Goal: Transaction & Acquisition: Purchase product/service

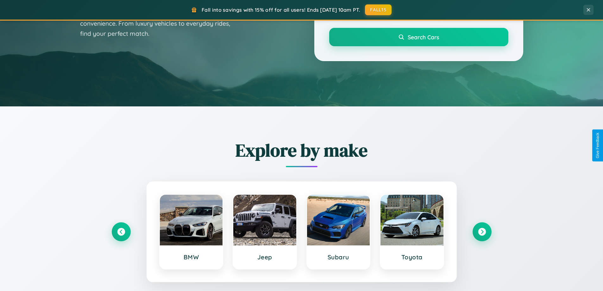
scroll to position [436, 0]
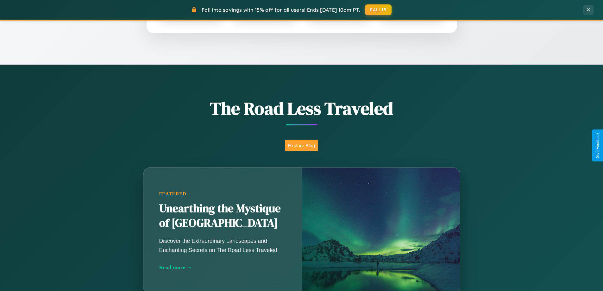
click at [302, 145] on button "Explore Blog" at bounding box center [301, 146] width 33 height 12
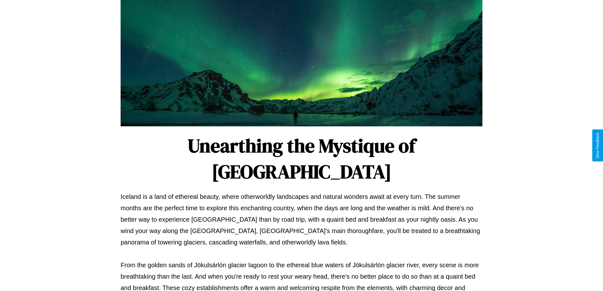
scroll to position [205, 0]
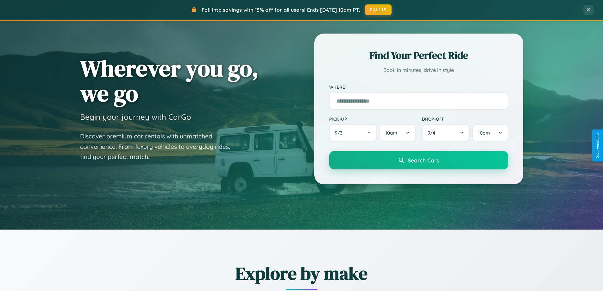
scroll to position [19, 0]
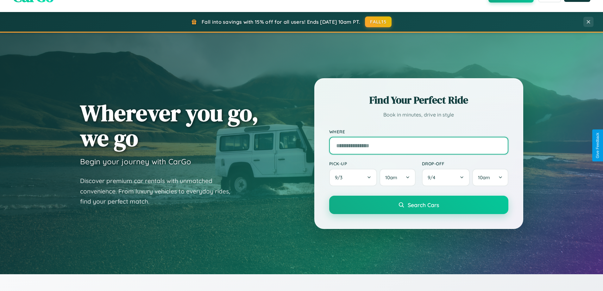
click at [419, 145] on input "text" at bounding box center [418, 146] width 179 height 18
type input "******"
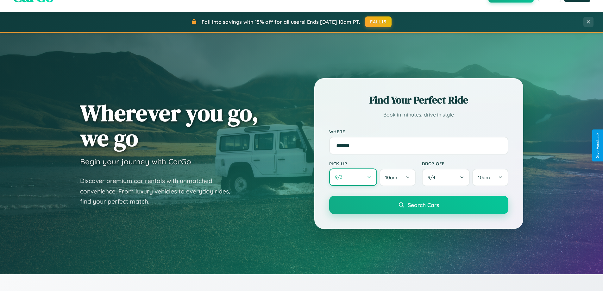
click at [353, 177] on button "9 / 3" at bounding box center [353, 177] width 48 height 17
select select "*"
select select "****"
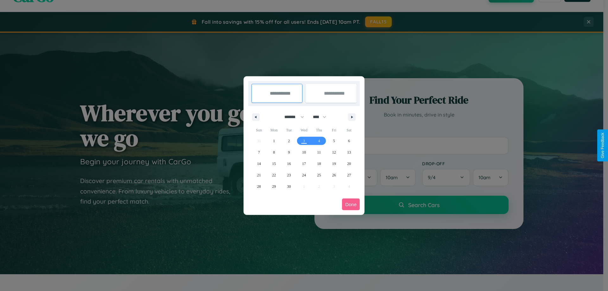
click at [291, 117] on select "******* ******** ***** ***** *** **** **** ****** ********* ******* ******** **…" at bounding box center [293, 117] width 27 height 10
select select "*"
click at [304, 163] on span "15" at bounding box center [304, 163] width 4 height 11
type input "**********"
click at [304, 175] on span "22" at bounding box center [304, 174] width 4 height 11
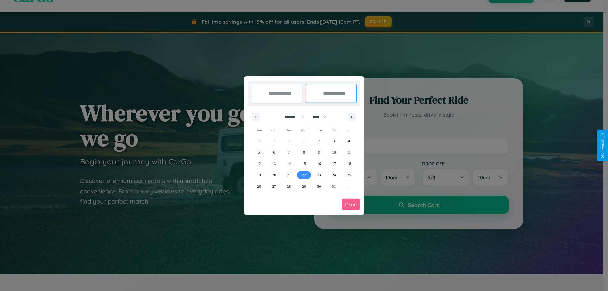
type input "**********"
click at [351, 204] on button "Done" at bounding box center [351, 205] width 18 height 12
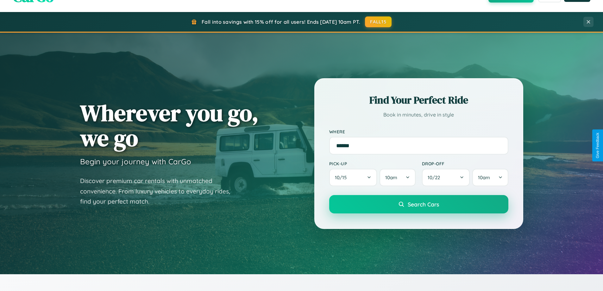
click at [419, 204] on span "Search Cars" at bounding box center [423, 204] width 31 height 7
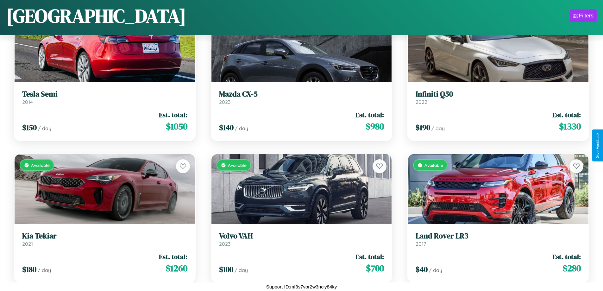
scroll to position [1508, 0]
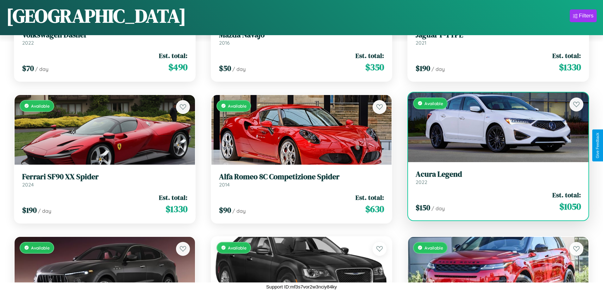
click at [495, 177] on h3 "Acura Legend" at bounding box center [498, 174] width 165 height 9
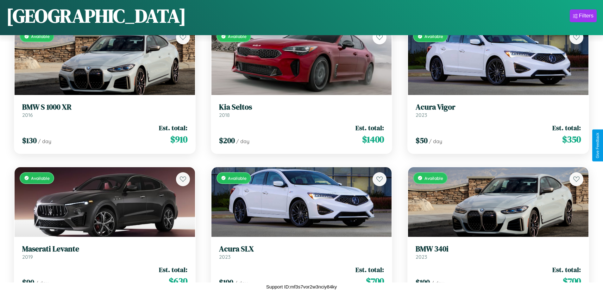
scroll to position [2359, 0]
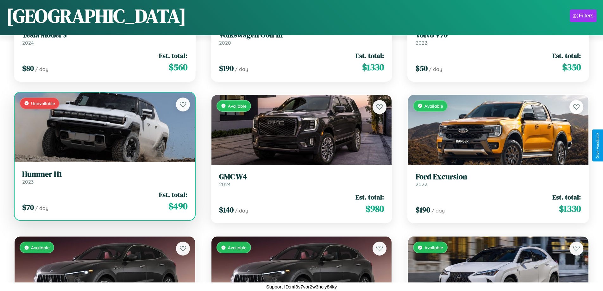
click at [104, 180] on link "Hummer H1 2023" at bounding box center [104, 178] width 165 height 16
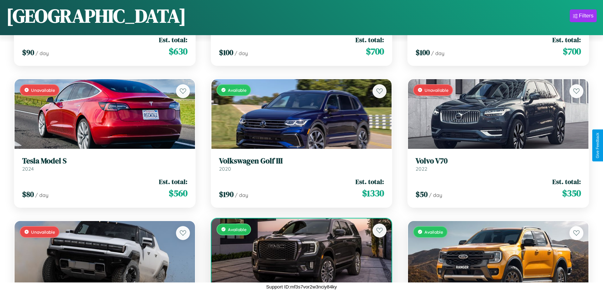
scroll to position [2075, 0]
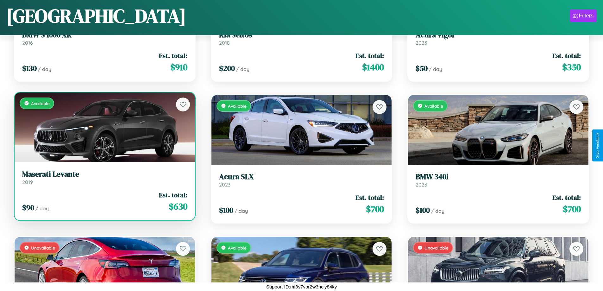
click at [104, 178] on h3 "Maserati Levante" at bounding box center [104, 174] width 165 height 9
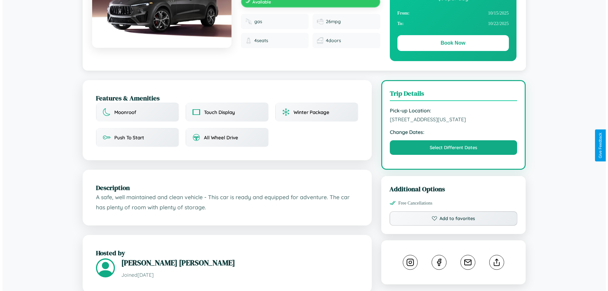
scroll to position [171, 0]
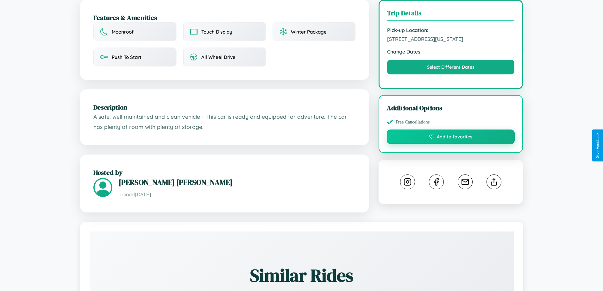
click at [451, 144] on button "Add to favorites" at bounding box center [451, 137] width 128 height 15
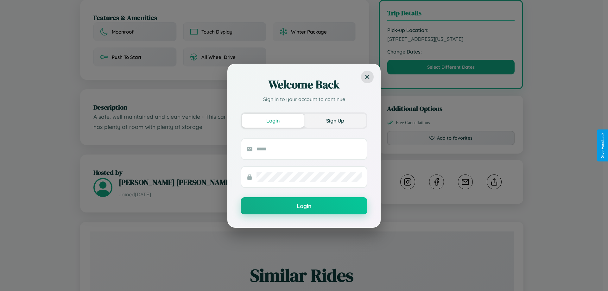
click at [335, 120] on button "Sign Up" at bounding box center [335, 121] width 62 height 14
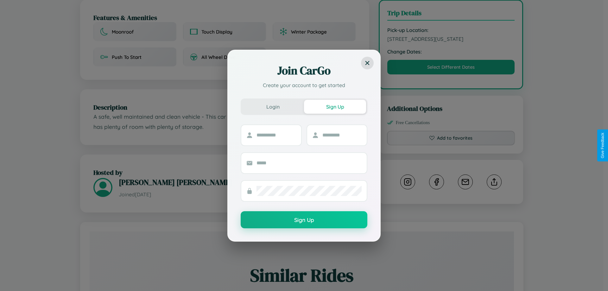
click at [451, 145] on div "Join CarGo Create your account to get started Login Sign Up Sign Up" at bounding box center [304, 145] width 608 height 291
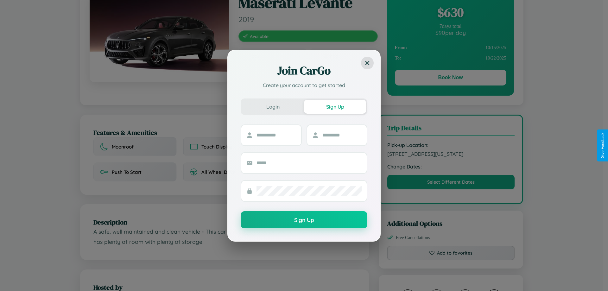
scroll to position [0, 0]
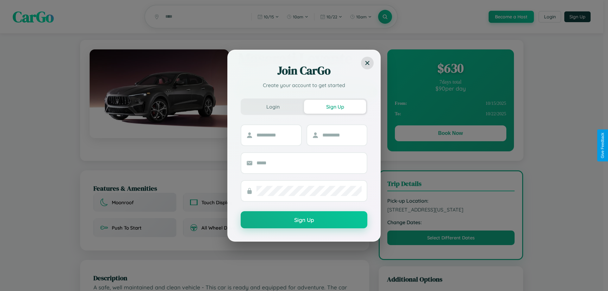
click at [450, 69] on div "Join CarGo Create your account to get started Login Sign Up Sign Up" at bounding box center [304, 145] width 608 height 291
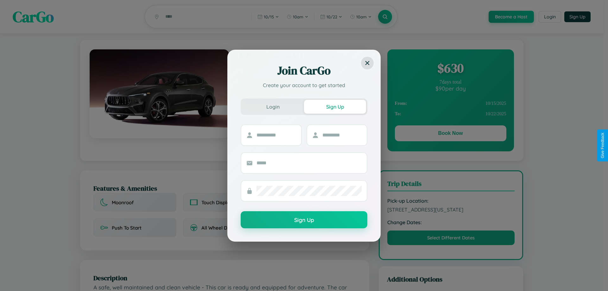
click at [450, 69] on div "Join CarGo Create your account to get started Login Sign Up Sign Up" at bounding box center [304, 145] width 608 height 291
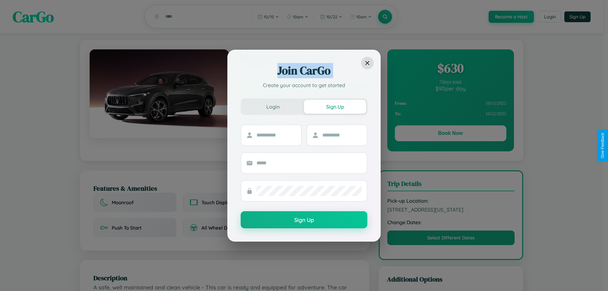
click at [450, 69] on div "Join CarGo Create your account to get started Login Sign Up Sign Up" at bounding box center [304, 145] width 608 height 291
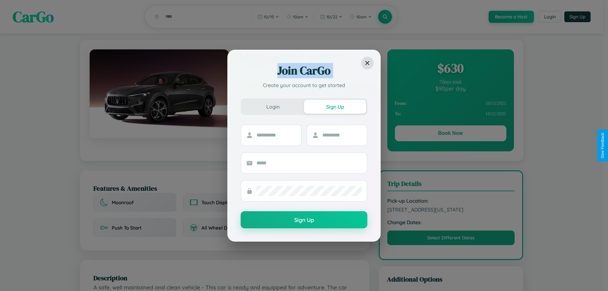
click at [450, 69] on div "Join CarGo Create your account to get started Login Sign Up Sign Up" at bounding box center [304, 145] width 608 height 291
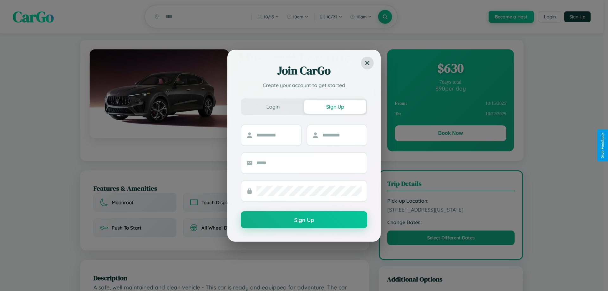
click at [450, 69] on div "Join CarGo Create your account to get started Login Sign Up Sign Up" at bounding box center [304, 145] width 608 height 291
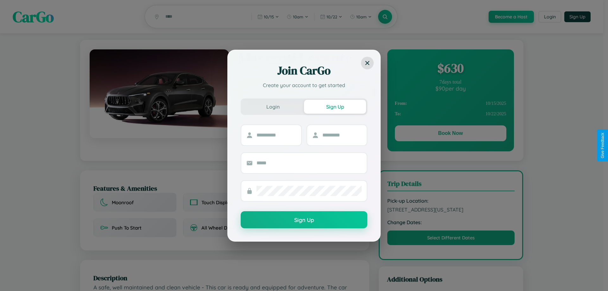
click at [450, 134] on div "Join CarGo Create your account to get started Login Sign Up Sign Up" at bounding box center [304, 145] width 608 height 291
